Goal: Task Accomplishment & Management: Complete application form

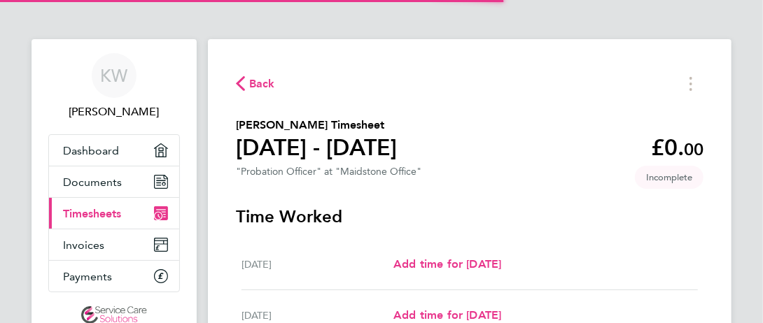
click at [470, 154] on section "[PERSON_NAME] Timesheet [DATE] - [DATE] £0. 00 "Probation Officer" at "Maidston…" at bounding box center [470, 150] width 468 height 67
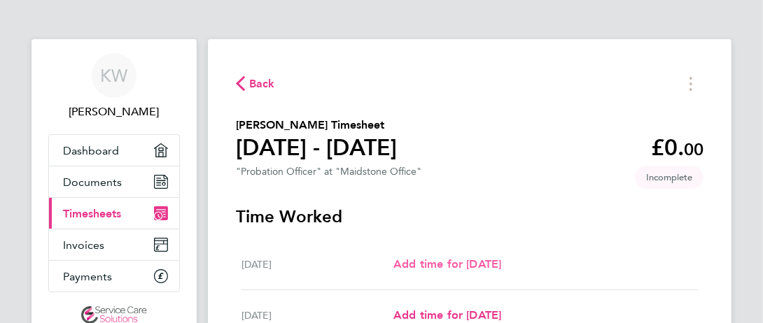
click at [436, 267] on span "Add time for [DATE]" at bounding box center [447, 264] width 108 height 13
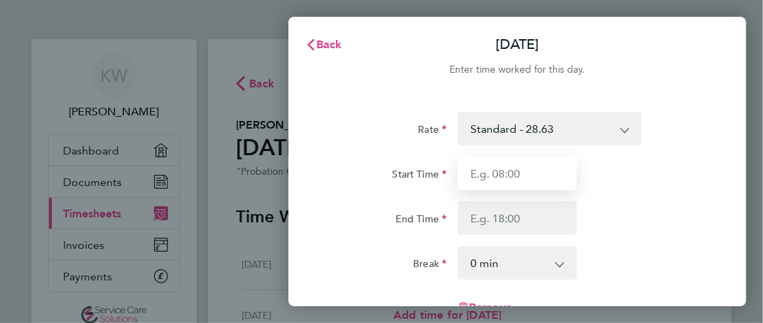
click at [517, 167] on input "Start Time" at bounding box center [517, 174] width 119 height 34
type input "09:00"
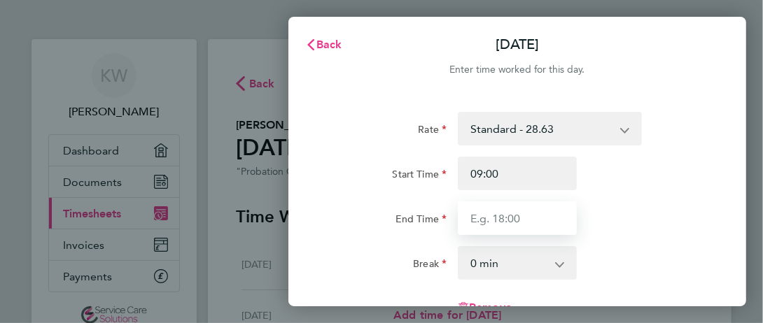
type input "17:30"
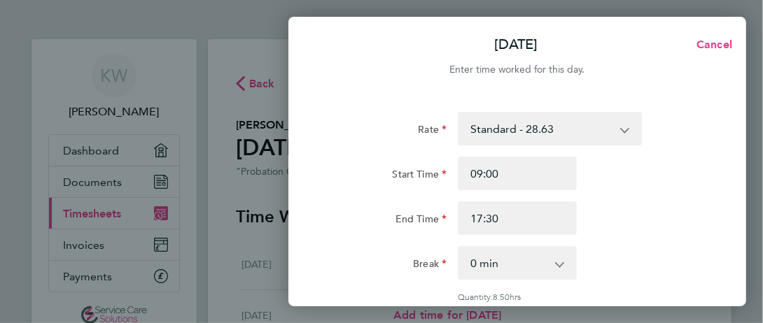
click at [492, 268] on select "0 min 15 min 30 min 45 min 60 min 75 min 90 min" at bounding box center [508, 263] width 99 height 31
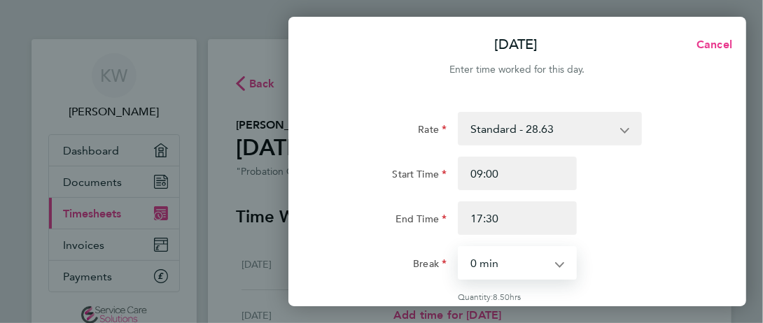
select select "30"
click at [459, 248] on select "0 min 15 min 30 min 45 min 60 min 75 min 90 min" at bounding box center [508, 263] width 99 height 31
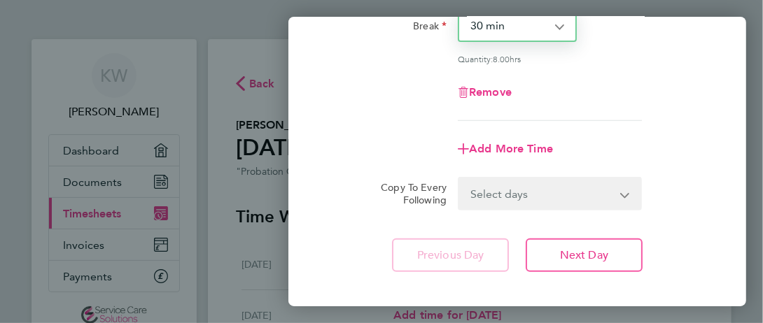
scroll to position [242, 0]
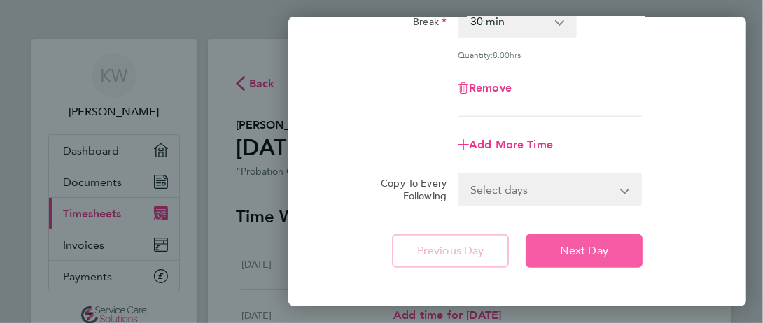
click at [585, 244] on span "Next Day" at bounding box center [584, 251] width 48 height 14
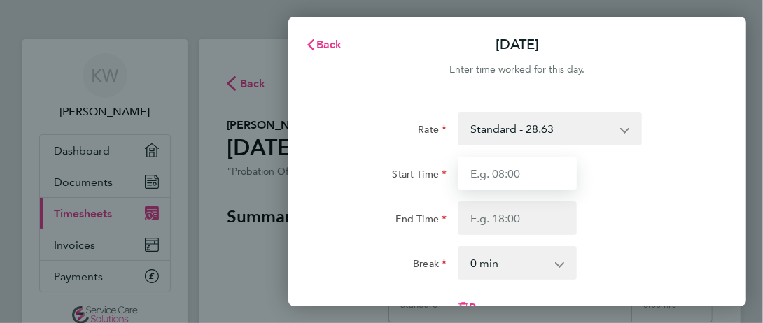
click at [571, 165] on input "Start Time" at bounding box center [517, 174] width 119 height 34
type input "09:00"
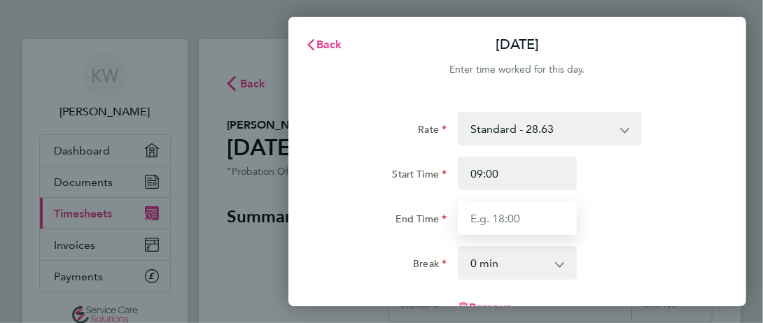
type input "17:30"
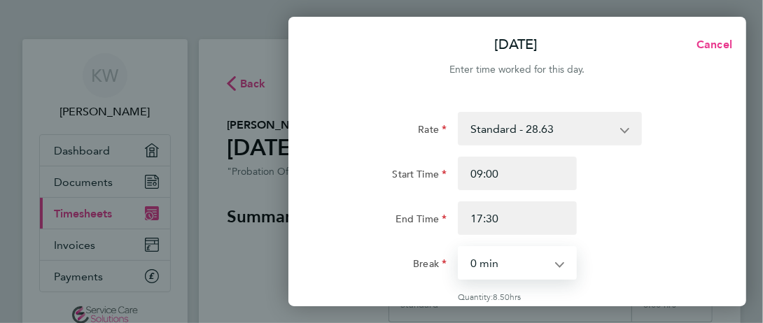
click at [501, 261] on select "0 min 15 min 30 min 45 min 60 min 75 min 90 min" at bounding box center [508, 263] width 99 height 31
select select "30"
click at [459, 248] on select "0 min 15 min 30 min 45 min 60 min 75 min 90 min" at bounding box center [508, 263] width 99 height 31
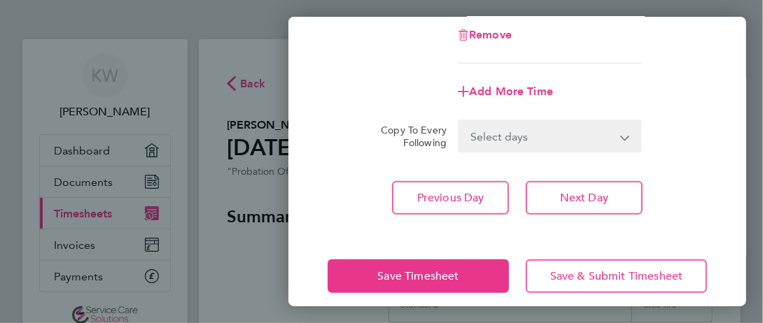
scroll to position [298, 0]
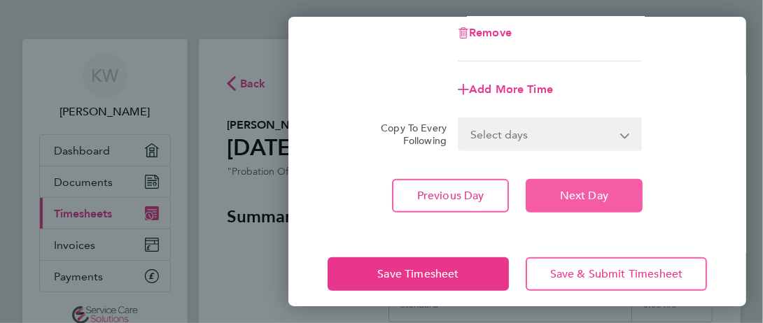
click at [573, 190] on span "Next Day" at bounding box center [584, 196] width 48 height 14
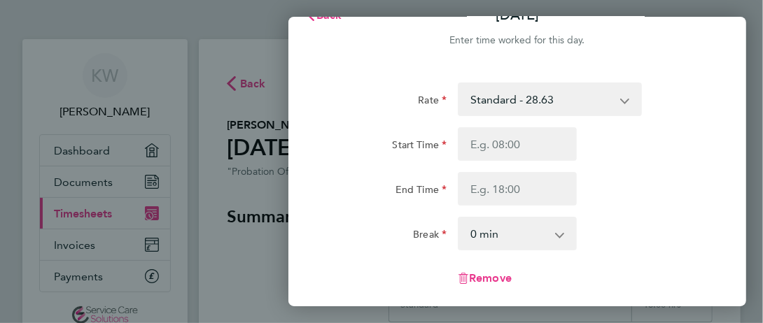
scroll to position [28, 0]
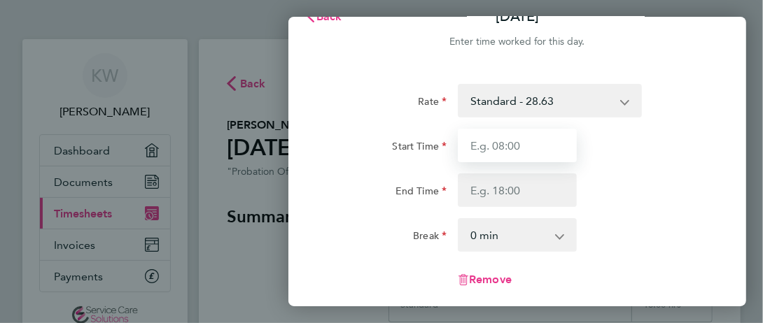
click at [511, 137] on input "Start Time" at bounding box center [517, 146] width 119 height 34
type input "09:00"
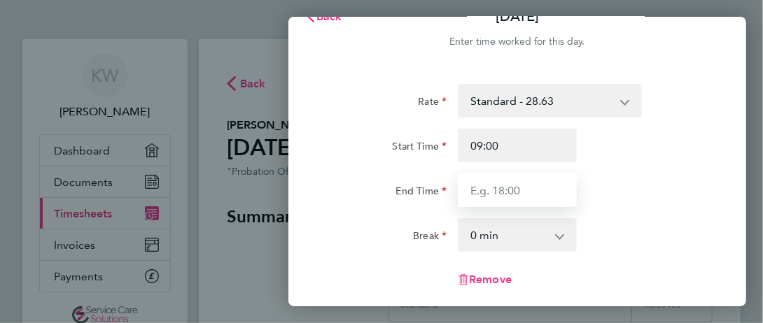
type input "17:30"
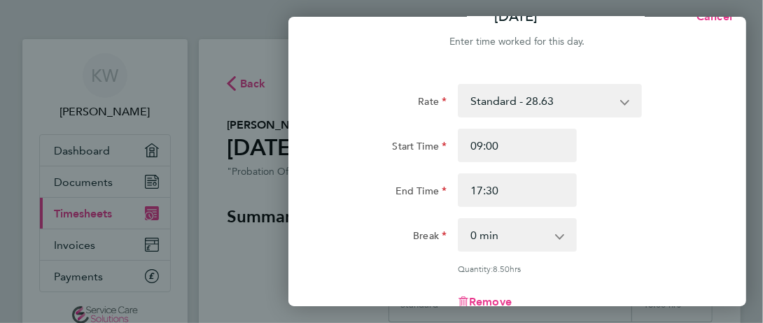
click at [496, 239] on select "0 min 15 min 30 min 45 min 60 min 75 min 90 min" at bounding box center [508, 235] width 99 height 31
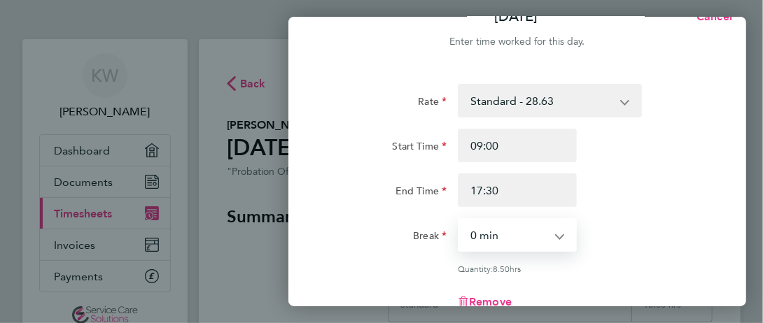
select select "30"
click at [459, 220] on select "0 min 15 min 30 min 45 min 60 min 75 min 90 min" at bounding box center [508, 235] width 99 height 31
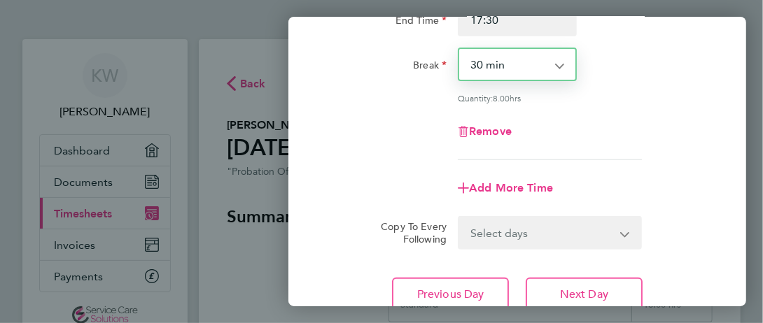
scroll to position [212, 0]
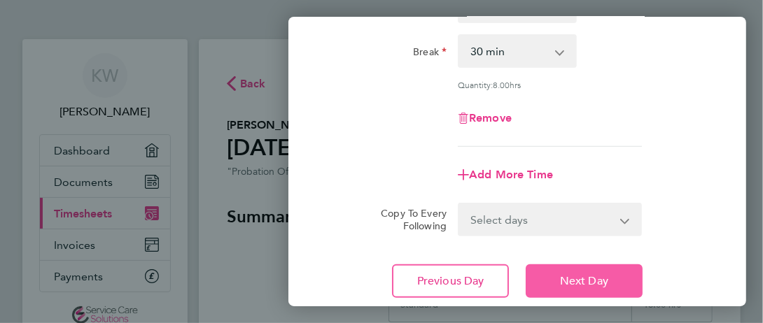
click at [602, 274] on span "Next Day" at bounding box center [584, 281] width 48 height 14
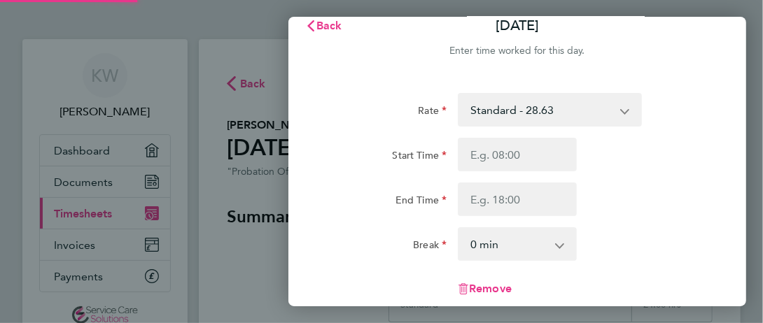
scroll to position [5, 0]
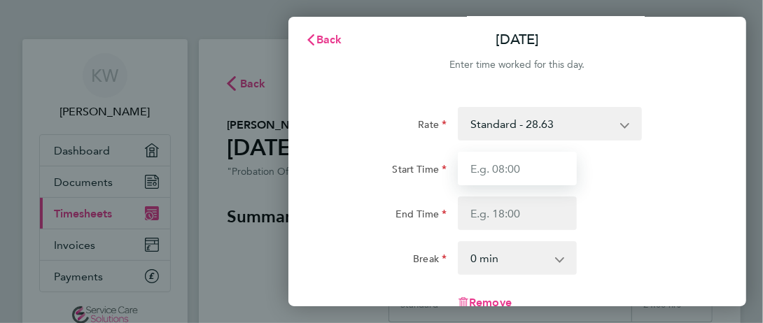
click at [553, 169] on input "Start Time" at bounding box center [517, 169] width 119 height 34
type input "09:00"
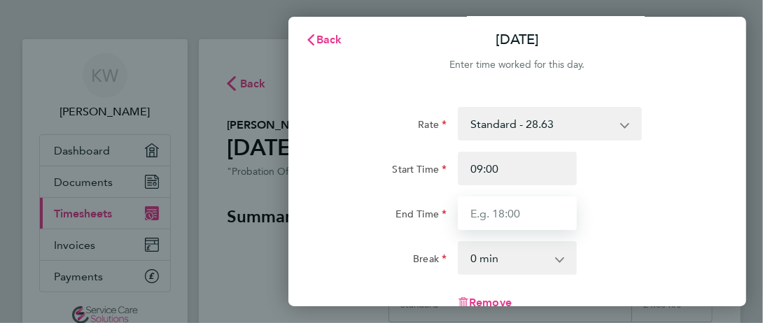
type input "17:30"
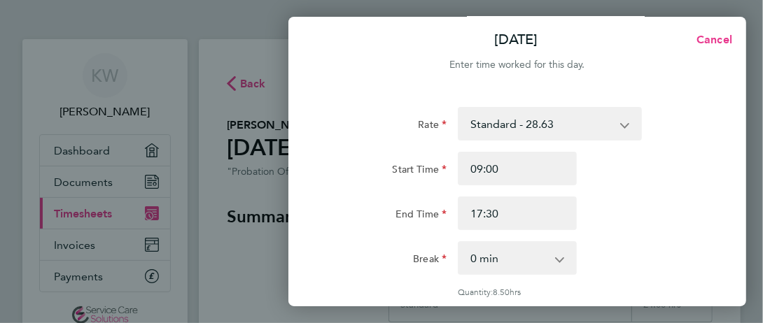
click at [488, 261] on select "0 min 15 min 30 min 45 min 60 min 75 min 90 min" at bounding box center [508, 258] width 99 height 31
select select "30"
click at [459, 243] on select "0 min 15 min 30 min 45 min 60 min 75 min 90 min" at bounding box center [508, 258] width 99 height 31
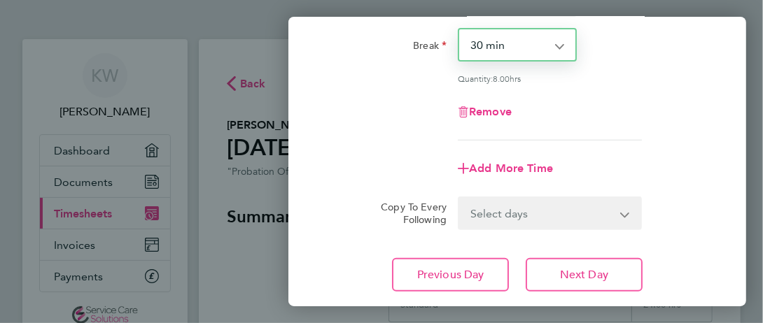
scroll to position [219, 0]
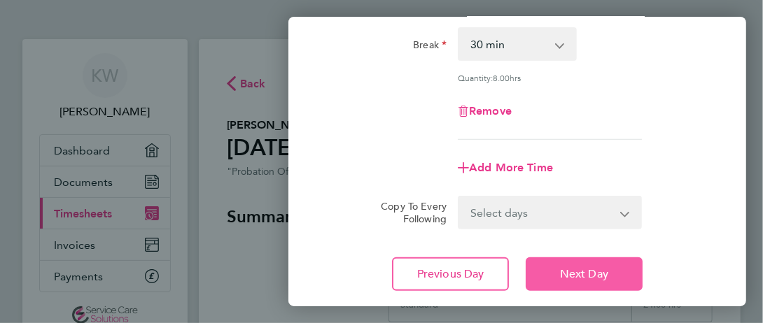
click at [586, 261] on button "Next Day" at bounding box center [584, 275] width 117 height 34
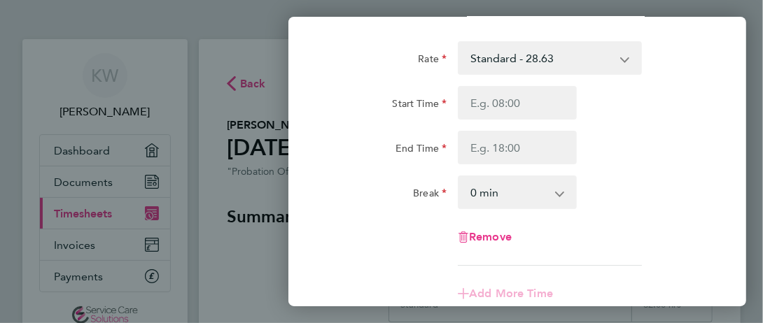
scroll to position [70, 0]
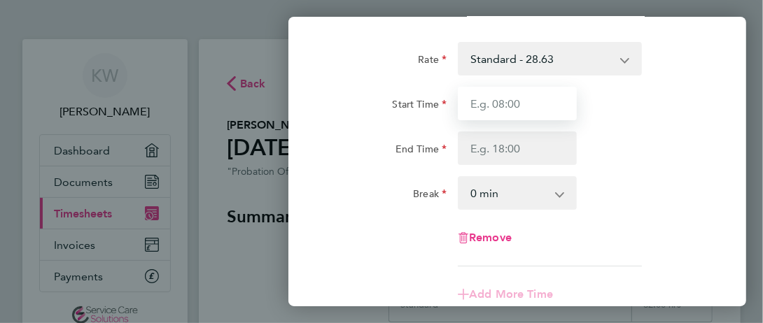
click at [531, 101] on input "Start Time" at bounding box center [517, 104] width 119 height 34
type input "09:00"
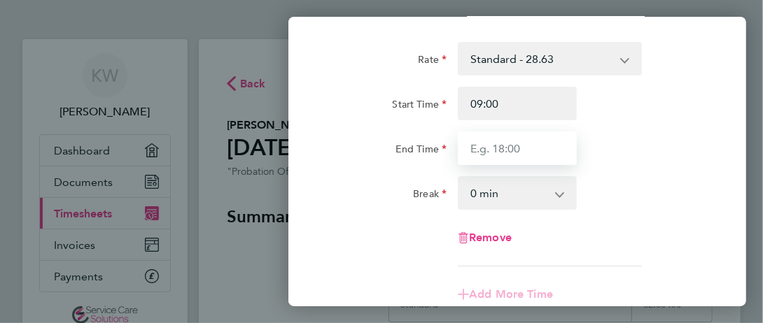
type input "17:30"
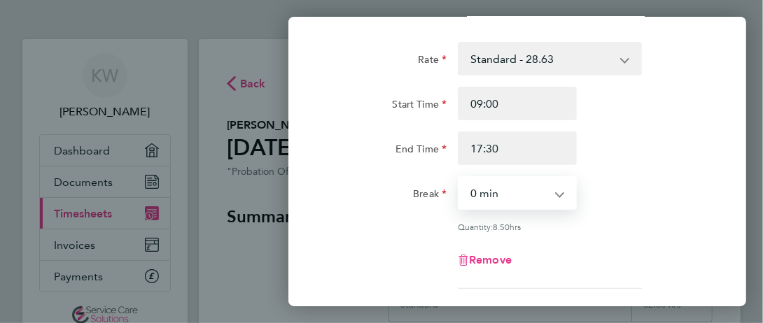
click at [495, 182] on select "0 min 15 min 30 min 45 min 60 min 75 min 90 min" at bounding box center [508, 193] width 99 height 31
select select "30"
click at [459, 178] on select "0 min 15 min 30 min 45 min 60 min 75 min 90 min" at bounding box center [508, 193] width 99 height 31
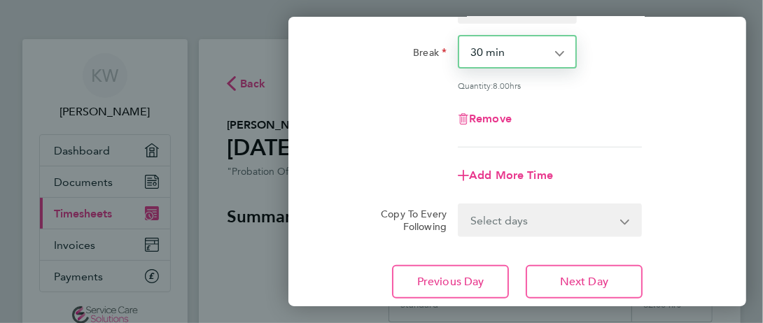
scroll to position [212, 0]
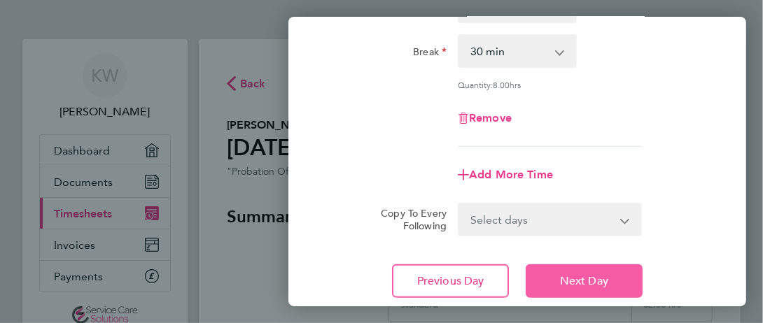
click at [582, 278] on span "Next Day" at bounding box center [584, 281] width 48 height 14
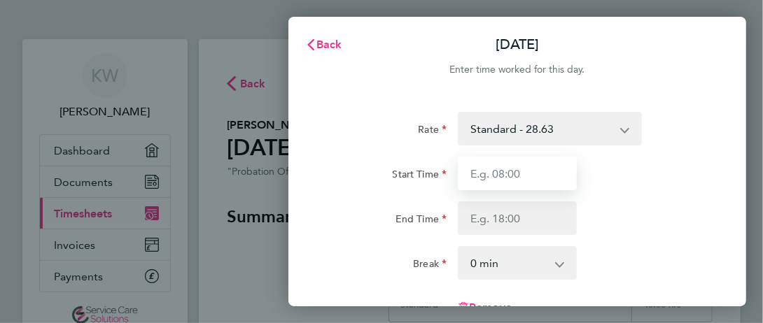
click at [511, 182] on input "Start Time" at bounding box center [517, 174] width 119 height 34
type input "09:00"
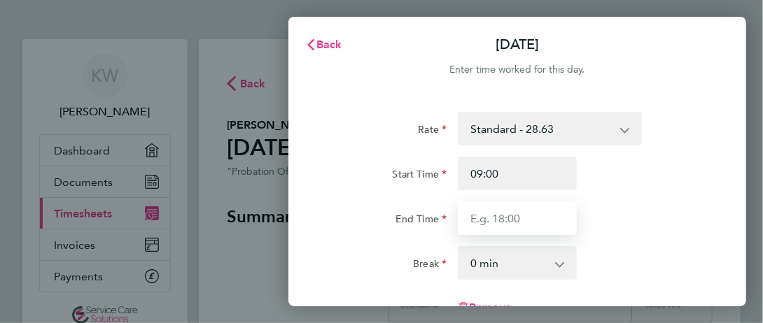
type input "17:30"
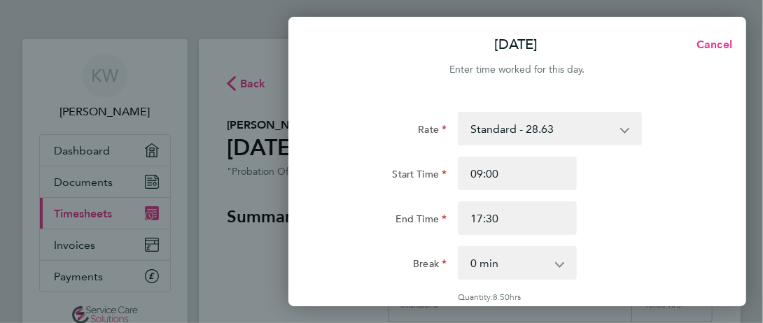
click at [490, 261] on select "0 min 15 min 30 min 45 min 60 min 75 min 90 min" at bounding box center [508, 263] width 99 height 31
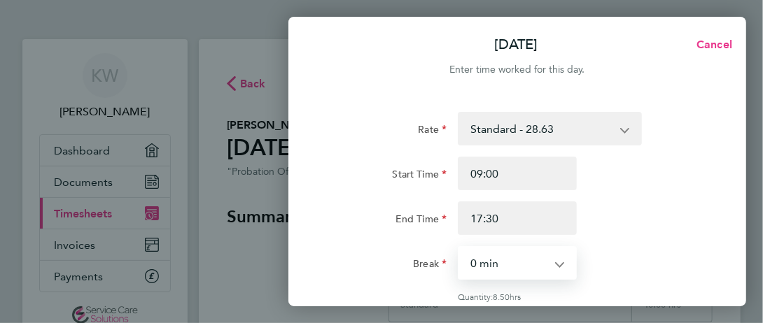
select select "30"
click at [459, 248] on select "0 min 15 min 30 min 45 min 60 min 75 min 90 min" at bounding box center [508, 263] width 99 height 31
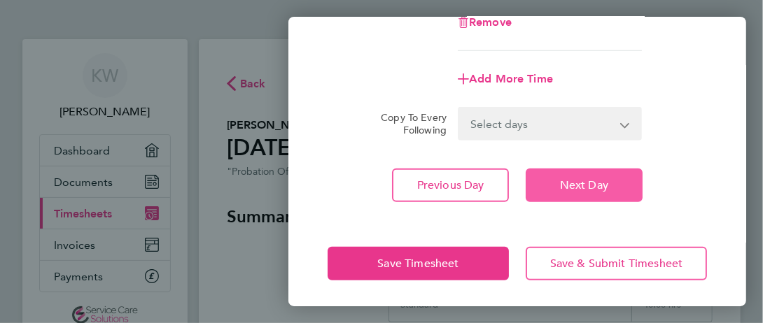
click at [614, 181] on button "Next Day" at bounding box center [584, 186] width 117 height 34
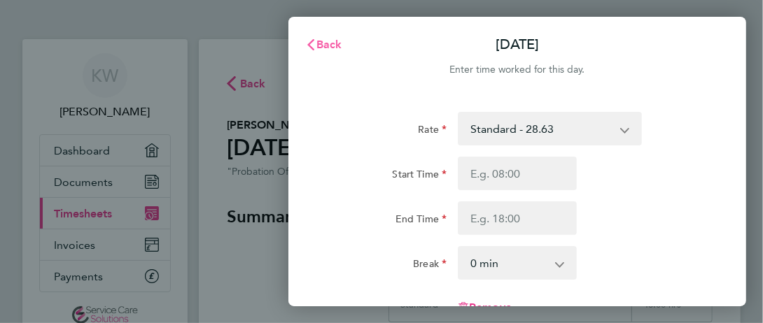
click at [312, 43] on icon "button" at bounding box center [310, 44] width 11 height 11
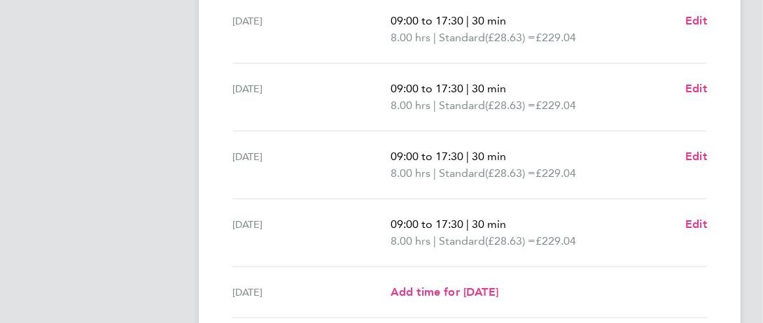
scroll to position [531, 0]
click at [712, 218] on ul "[DATE] 09:00 to 17:30 | 30 min 8.00 hrs | Standard (£28.63) = £229.04 Edit [DAT…" at bounding box center [470, 88] width 486 height 459
click at [701, 223] on span "Edit" at bounding box center [696, 223] width 22 height 13
select select "30"
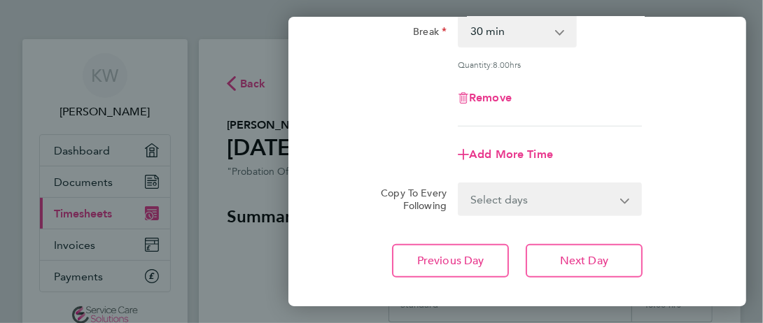
scroll to position [237, 0]
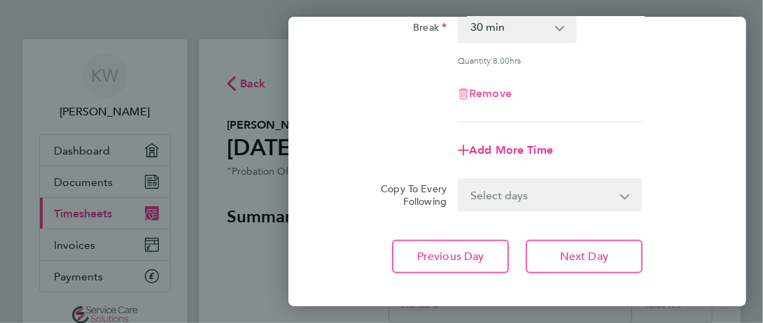
click at [496, 97] on span "Remove" at bounding box center [490, 93] width 43 height 13
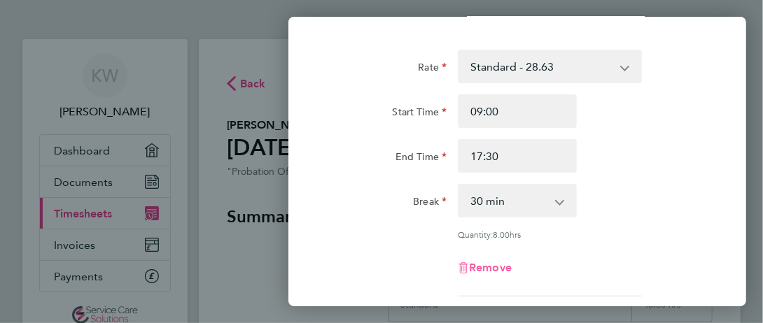
select select "null"
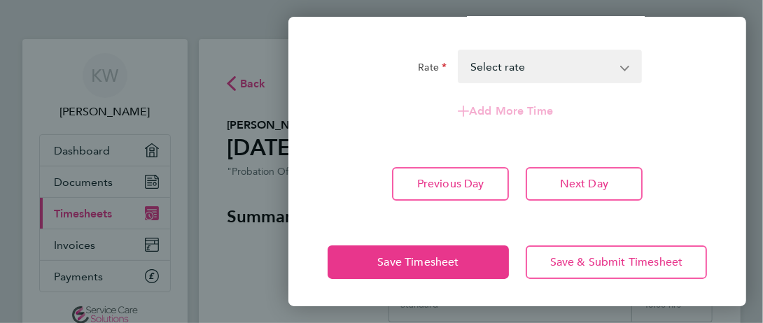
scroll to position [0, 0]
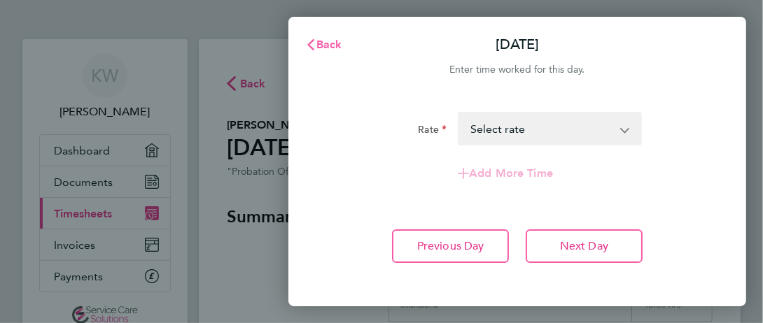
click at [328, 45] on span "Back" at bounding box center [329, 44] width 26 height 13
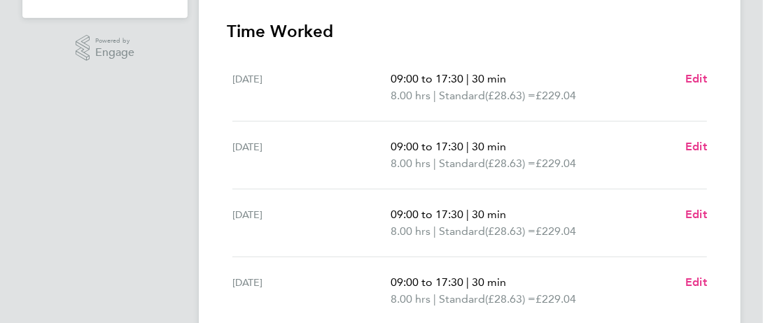
scroll to position [528, 0]
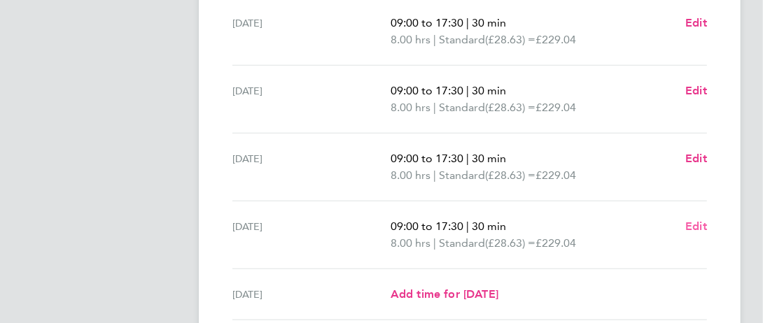
click at [692, 224] on span "Edit" at bounding box center [696, 226] width 22 height 13
select select "30"
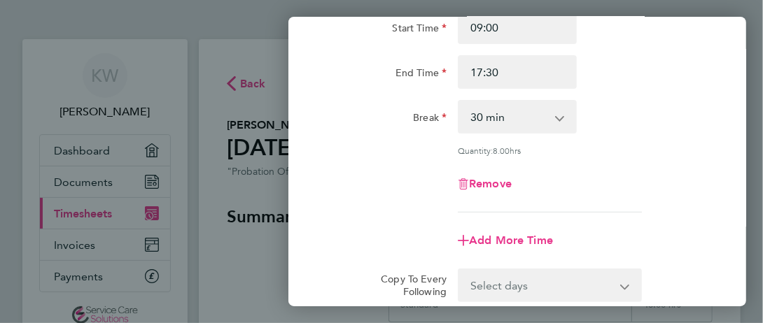
scroll to position [172, 0]
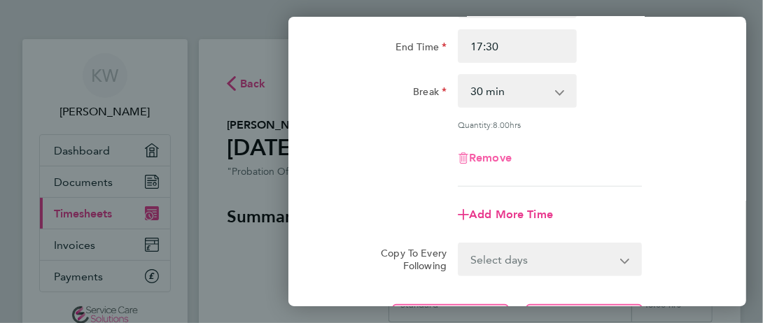
click at [461, 158] on icon "button" at bounding box center [463, 158] width 11 height 11
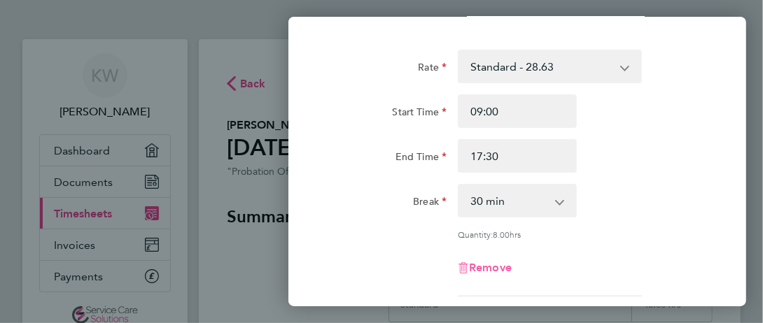
select select "null"
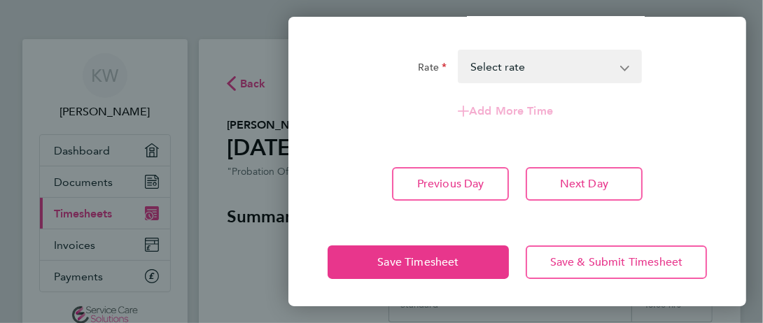
click at [559, 77] on select "Standard - 28.63 Select rate" at bounding box center [541, 66] width 165 height 31
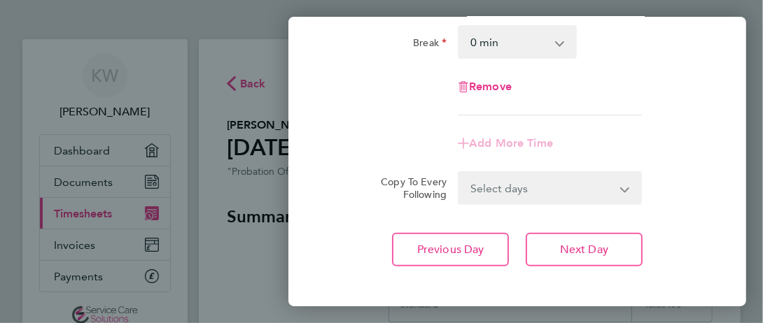
scroll to position [223, 0]
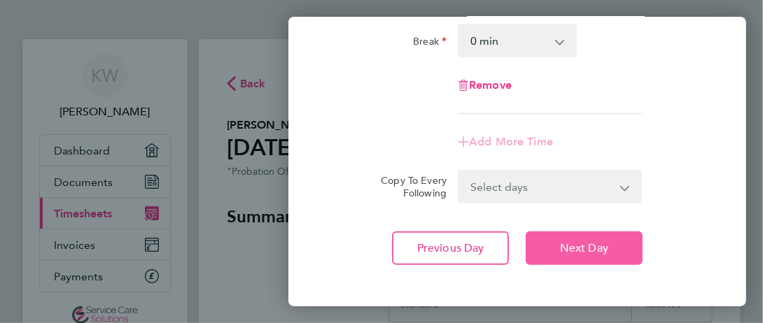
click at [566, 232] on button "Next Day" at bounding box center [584, 249] width 117 height 34
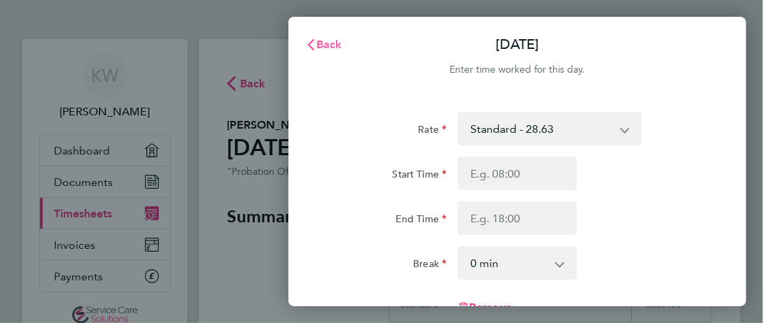
click at [326, 46] on span "Back" at bounding box center [329, 44] width 26 height 13
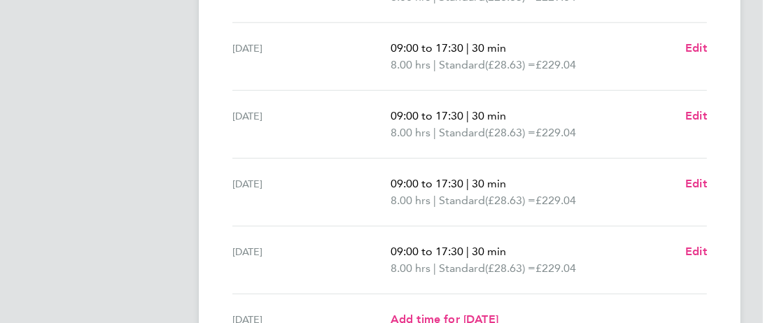
scroll to position [504, 0]
click at [692, 250] on span "Edit" at bounding box center [696, 250] width 22 height 13
select select "30"
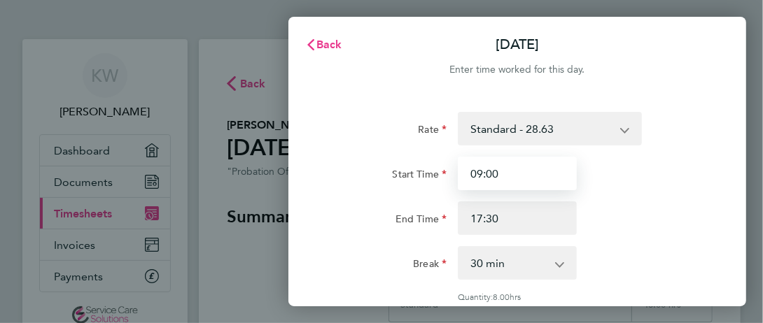
click at [527, 173] on input "09:00" at bounding box center [517, 174] width 119 height 34
type input "0"
type input "00:00"
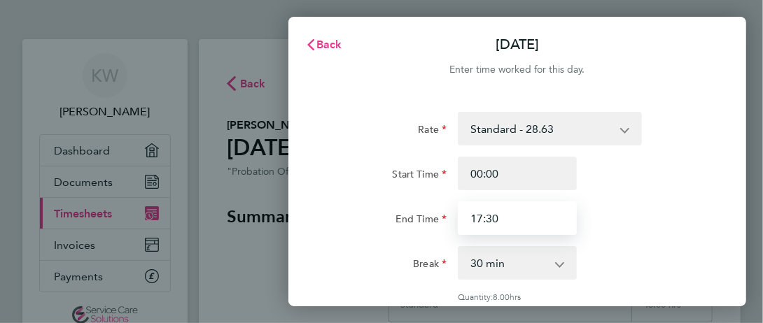
click at [525, 211] on input "17:30" at bounding box center [517, 219] width 119 height 34
type input "1"
type input "00:00"
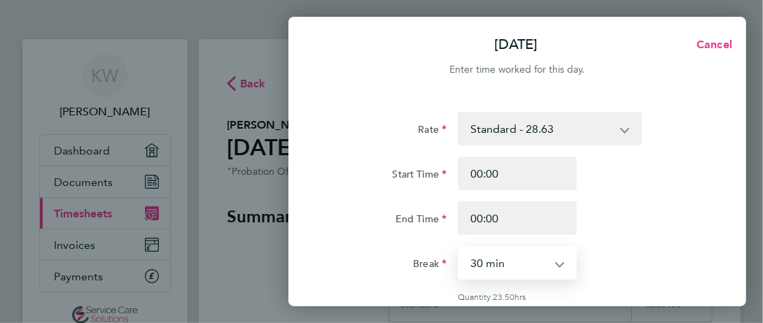
click at [526, 260] on select "0 min 15 min 30 min 45 min 60 min 75 min 90 min" at bounding box center [508, 263] width 99 height 31
select select "0"
click at [459, 248] on select "0 min 15 min 30 min 45 min 60 min 75 min 90 min" at bounding box center [508, 263] width 99 height 31
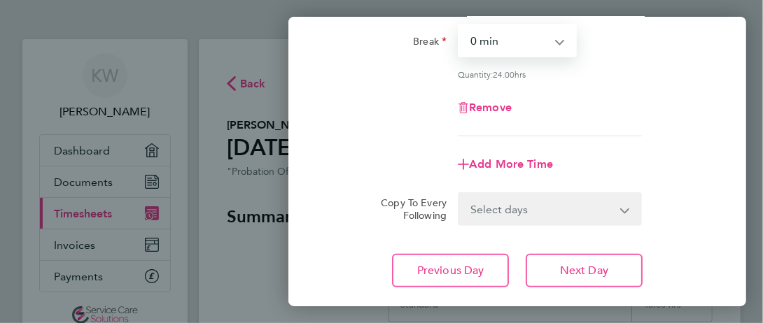
scroll to position [241, 0]
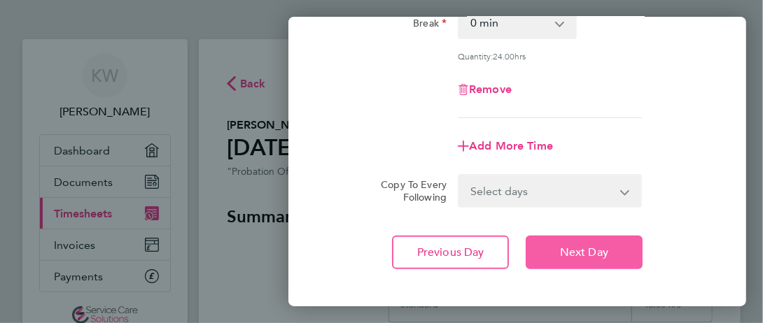
click at [562, 261] on button "Next Day" at bounding box center [584, 253] width 117 height 34
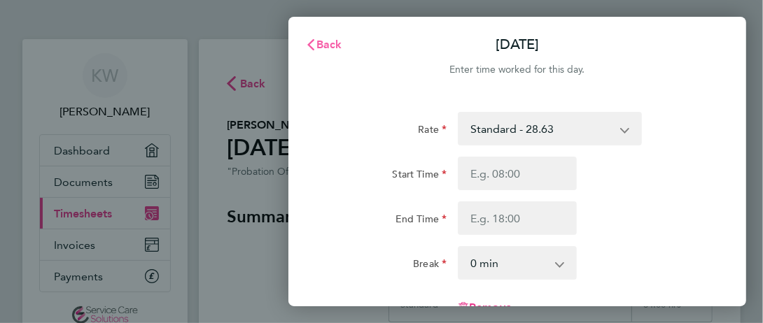
click at [326, 49] on span "Back" at bounding box center [329, 44] width 26 height 13
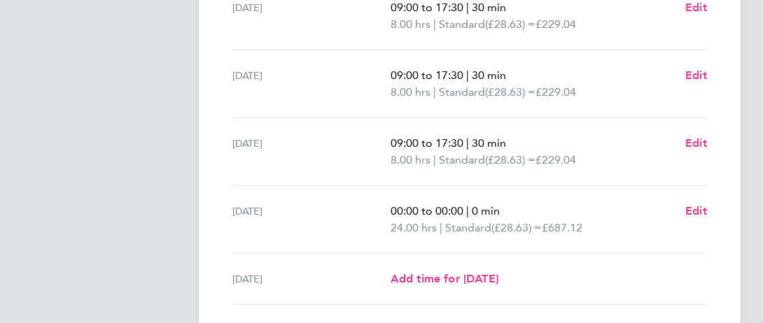
scroll to position [544, 0]
click at [692, 206] on span "Edit" at bounding box center [696, 210] width 22 height 13
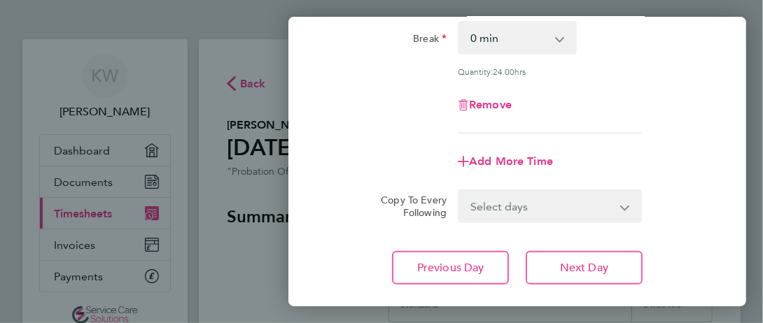
scroll to position [308, 0]
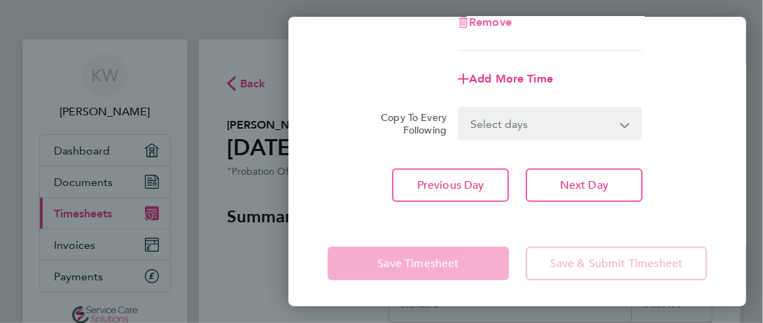
click at [491, 22] on span "Remove" at bounding box center [490, 21] width 43 height 13
select select "null"
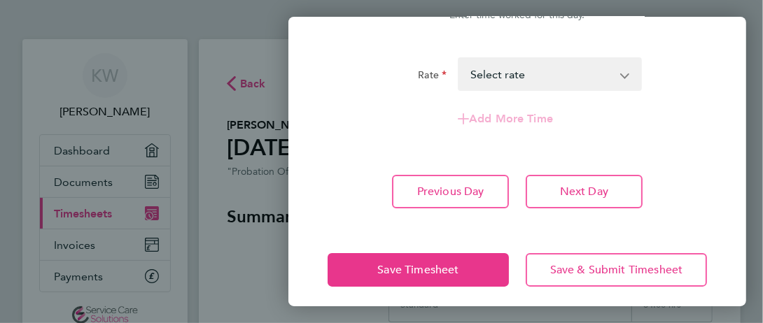
scroll to position [58, 0]
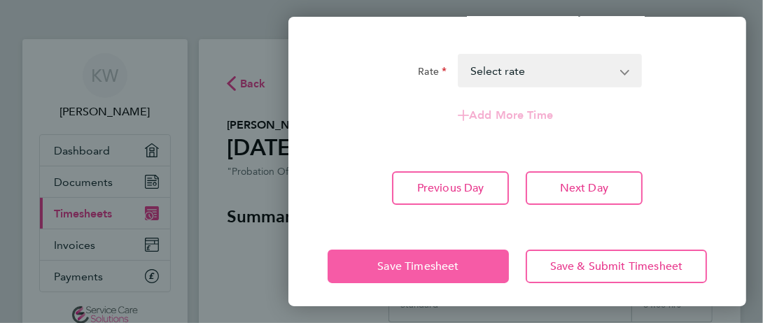
click at [393, 266] on span "Save Timesheet" at bounding box center [417, 267] width 81 height 14
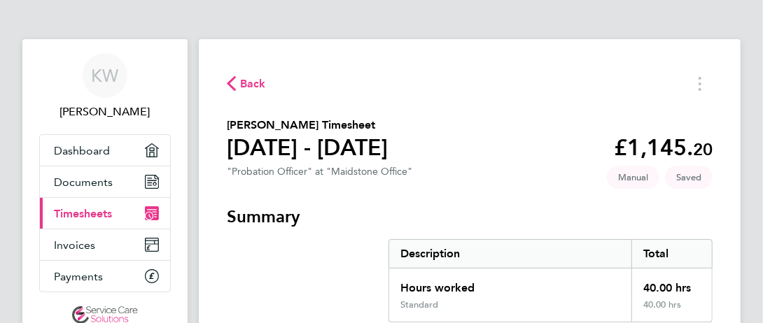
scroll to position [629, 0]
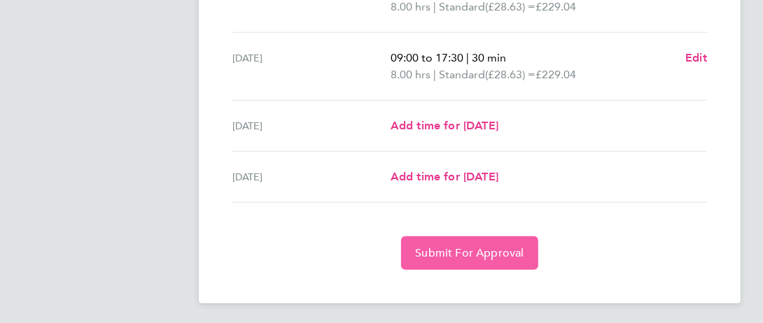
click at [454, 241] on button "Submit For Approval" at bounding box center [469, 254] width 137 height 34
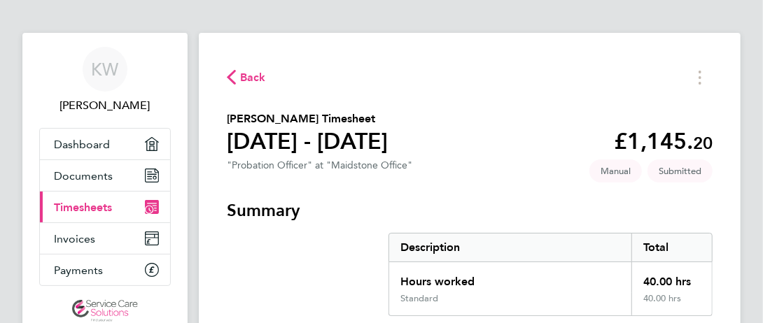
scroll to position [0, 0]
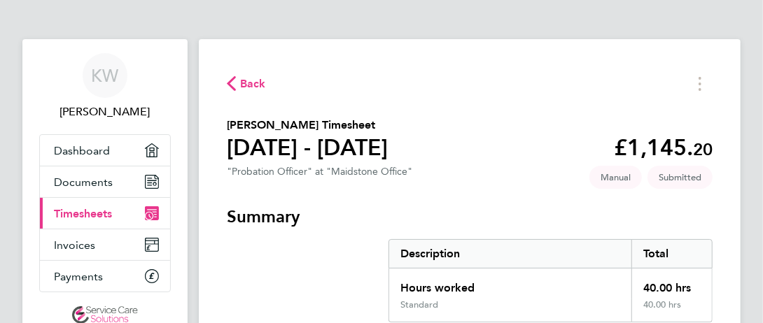
click at [250, 80] on span "Back" at bounding box center [253, 84] width 26 height 17
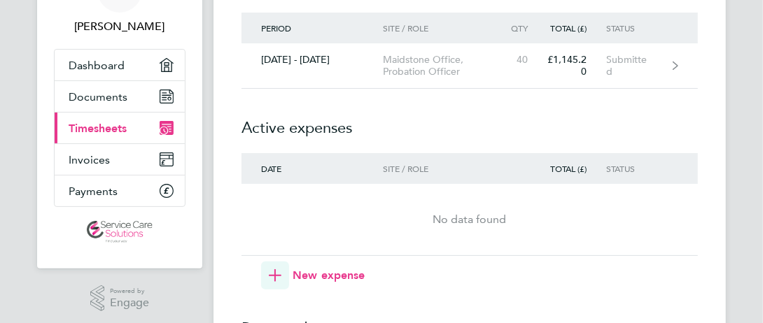
scroll to position [83, 0]
